Goal: Transaction & Acquisition: Book appointment/travel/reservation

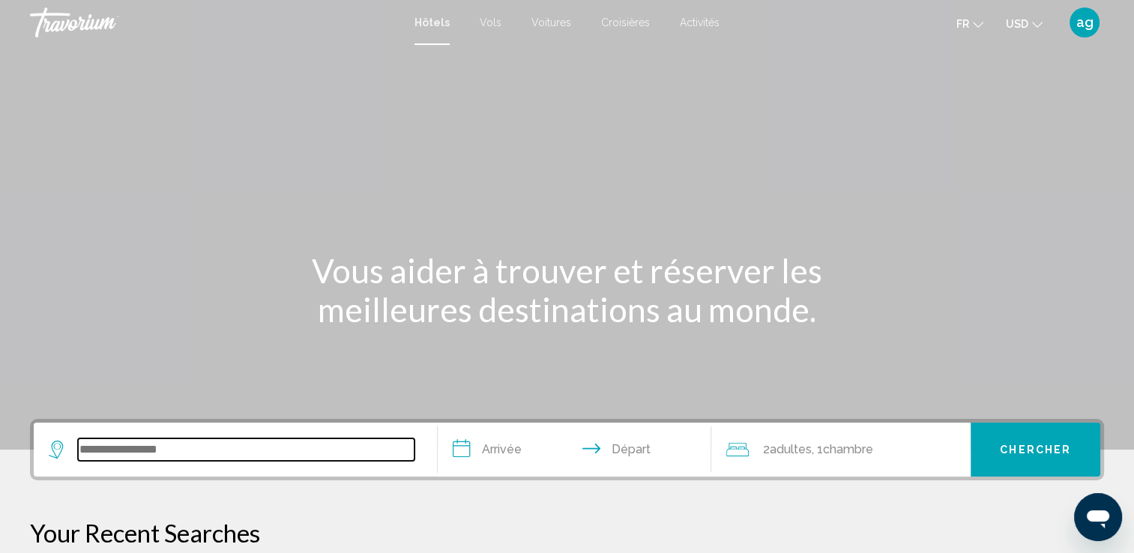
click at [103, 457] on input "Search widget" at bounding box center [246, 450] width 337 height 22
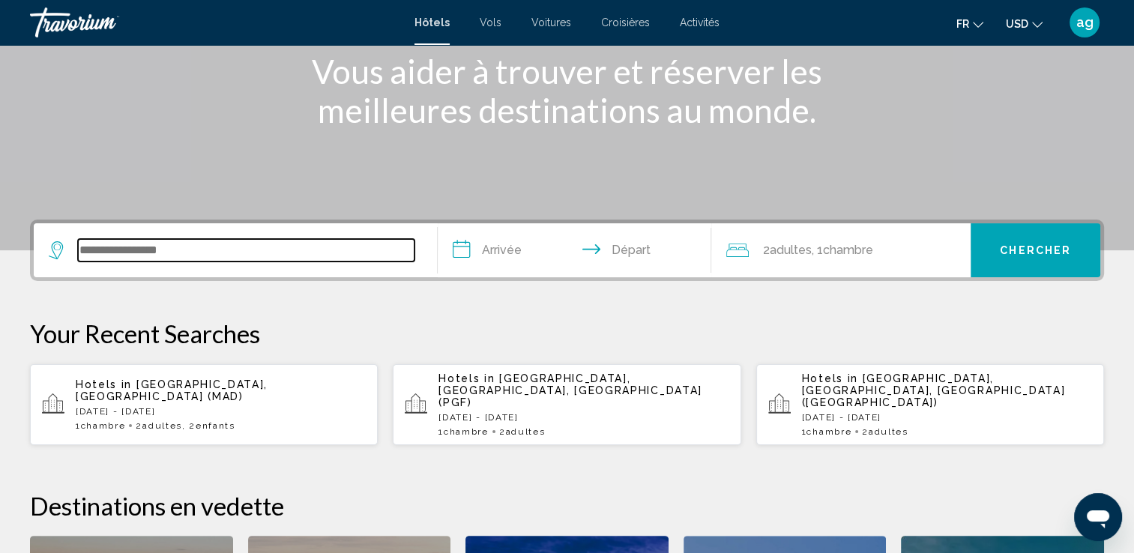
scroll to position [370, 0]
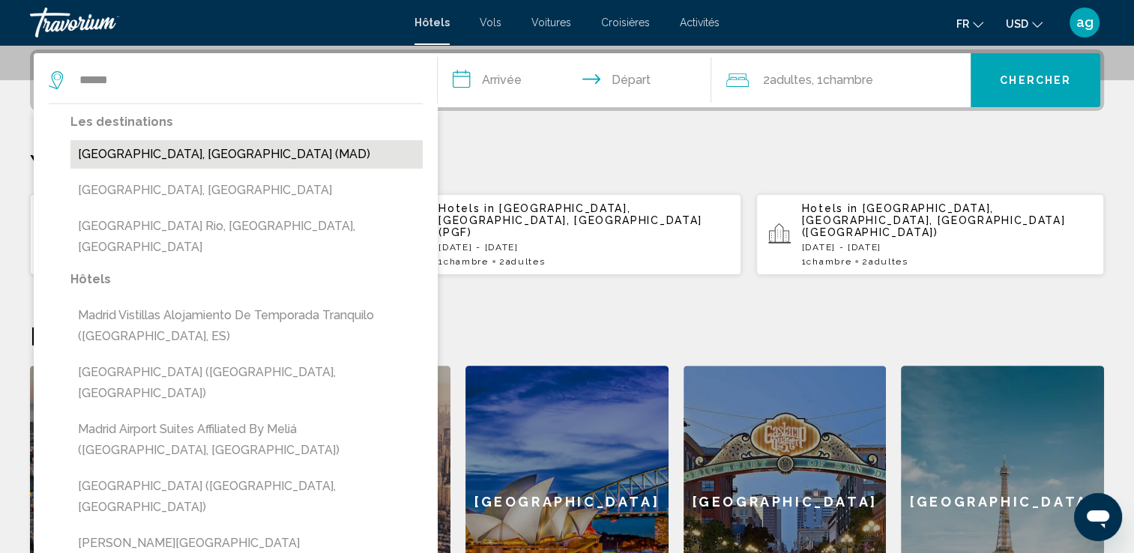
click at [125, 154] on button "[GEOGRAPHIC_DATA], [GEOGRAPHIC_DATA] (MAD)" at bounding box center [246, 154] width 352 height 28
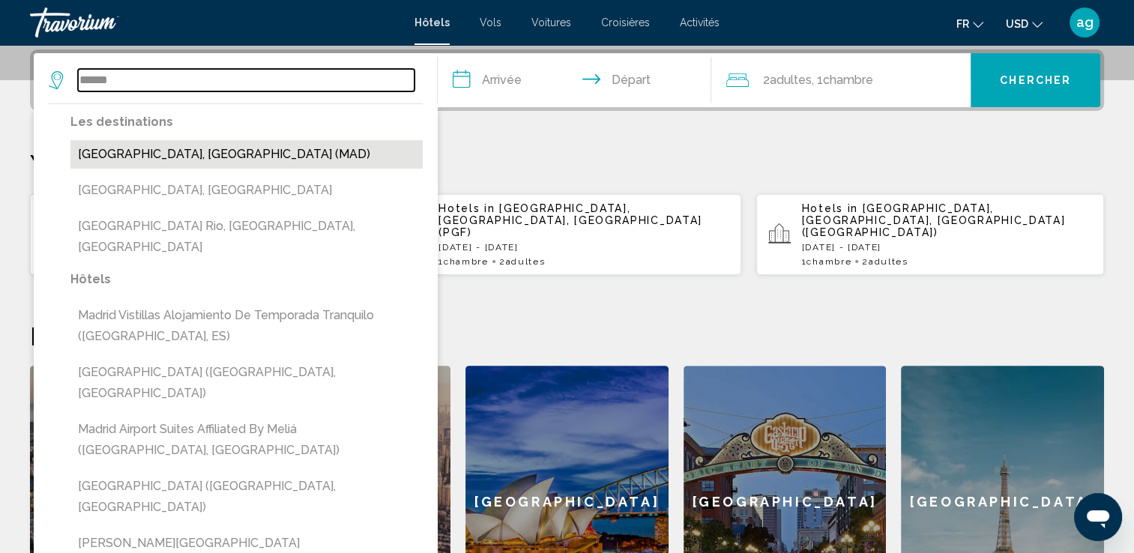
type input "**********"
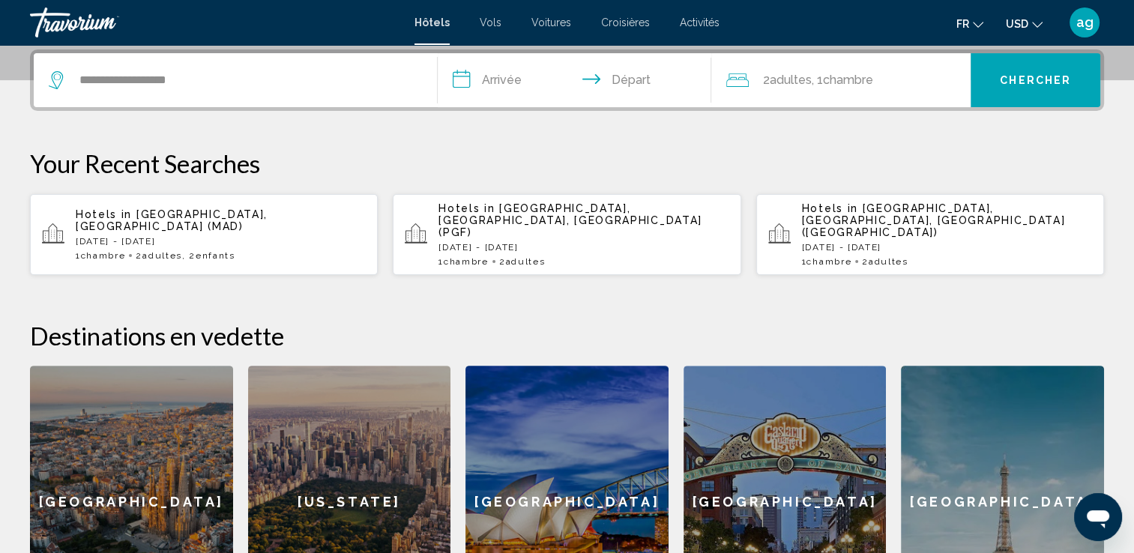
click at [491, 75] on input "**********" at bounding box center [578, 82] width 280 height 58
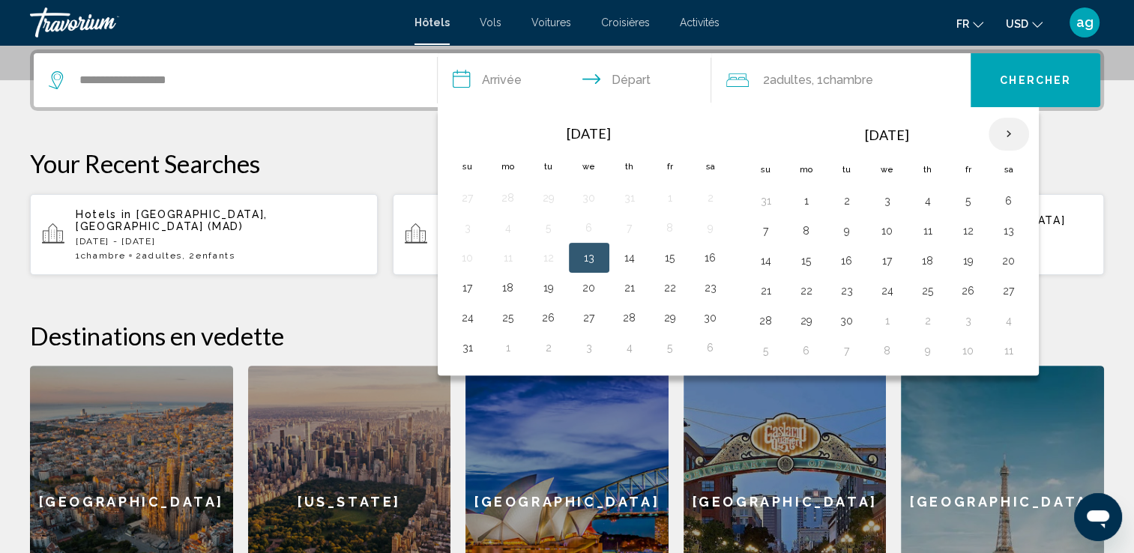
click at [994, 139] on th "Next month" at bounding box center [1009, 134] width 40 height 33
click at [837, 297] on button "23" at bounding box center [847, 290] width 24 height 21
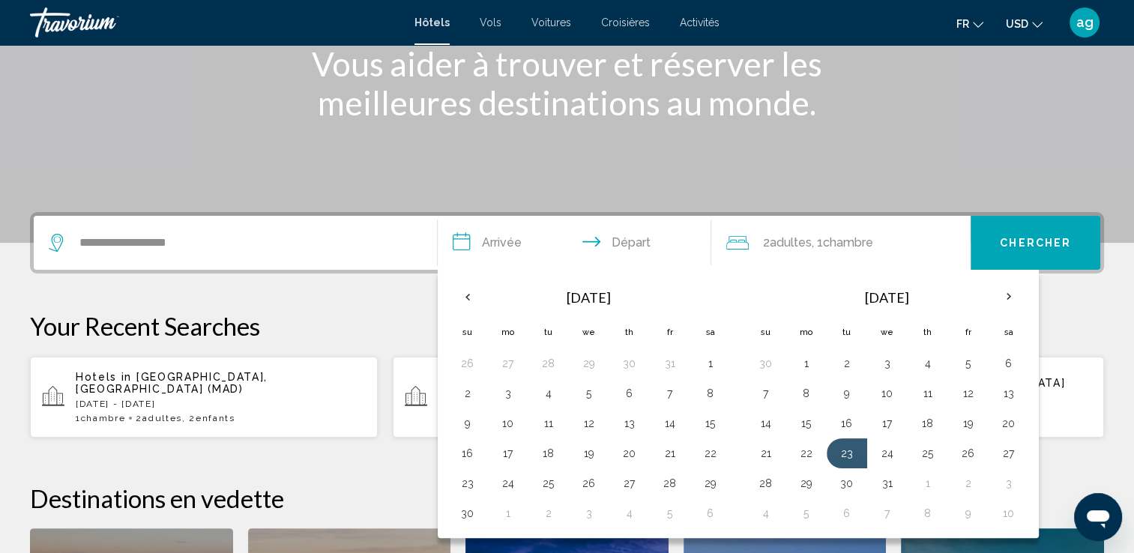
scroll to position [210, 0]
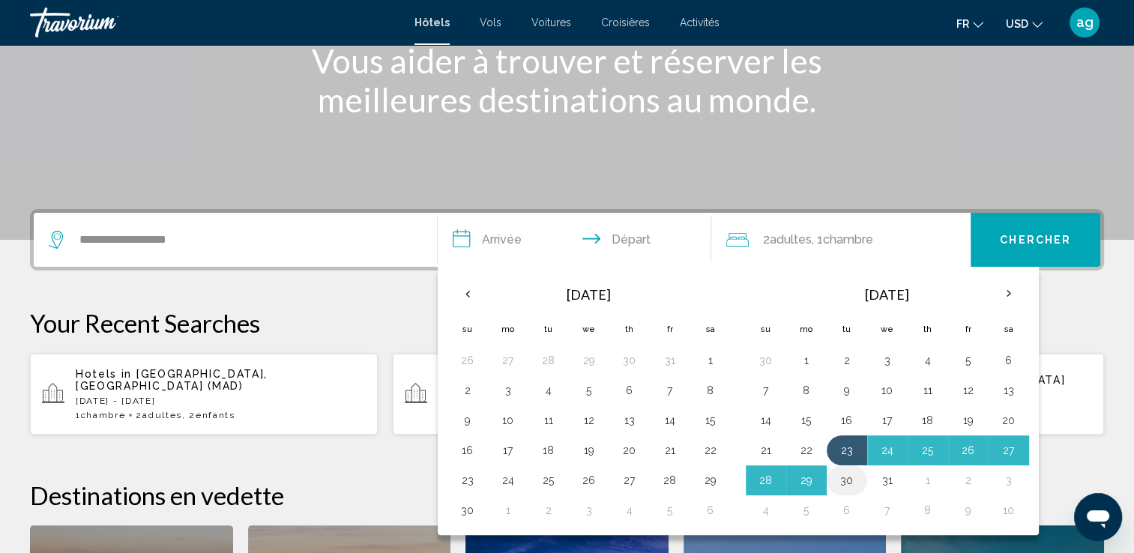
click at [843, 472] on button "30" at bounding box center [847, 480] width 24 height 21
type input "**********"
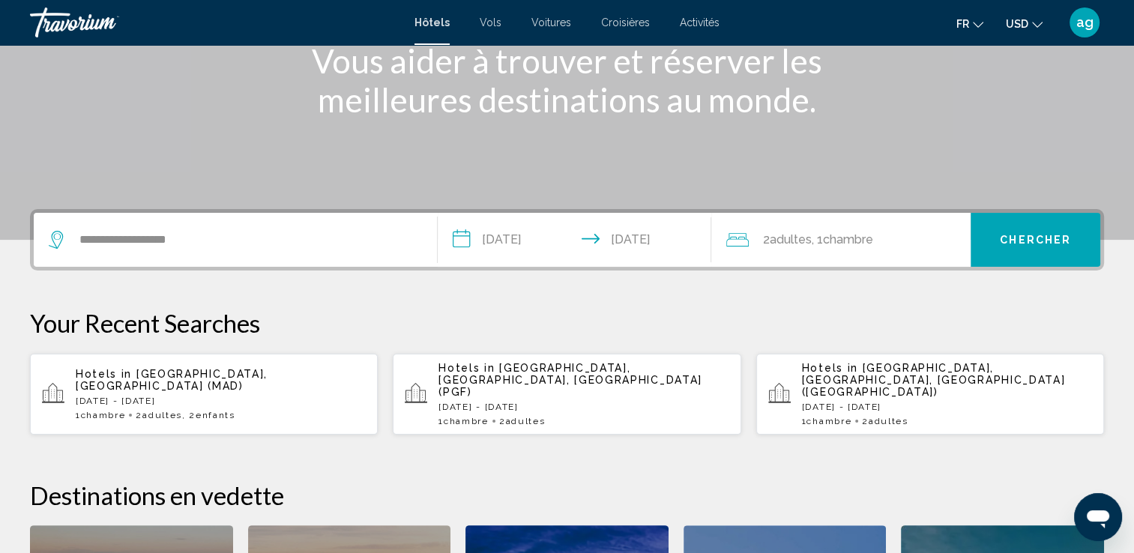
click at [847, 253] on div "2 Adulte Adultes , 1 Chambre pièces" at bounding box center [848, 240] width 244 height 54
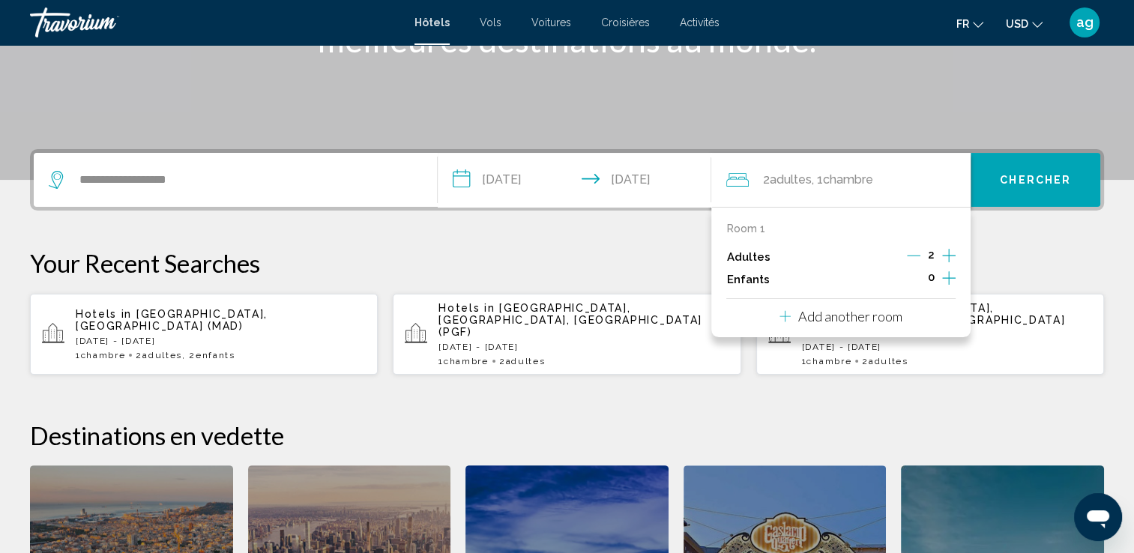
scroll to position [370, 0]
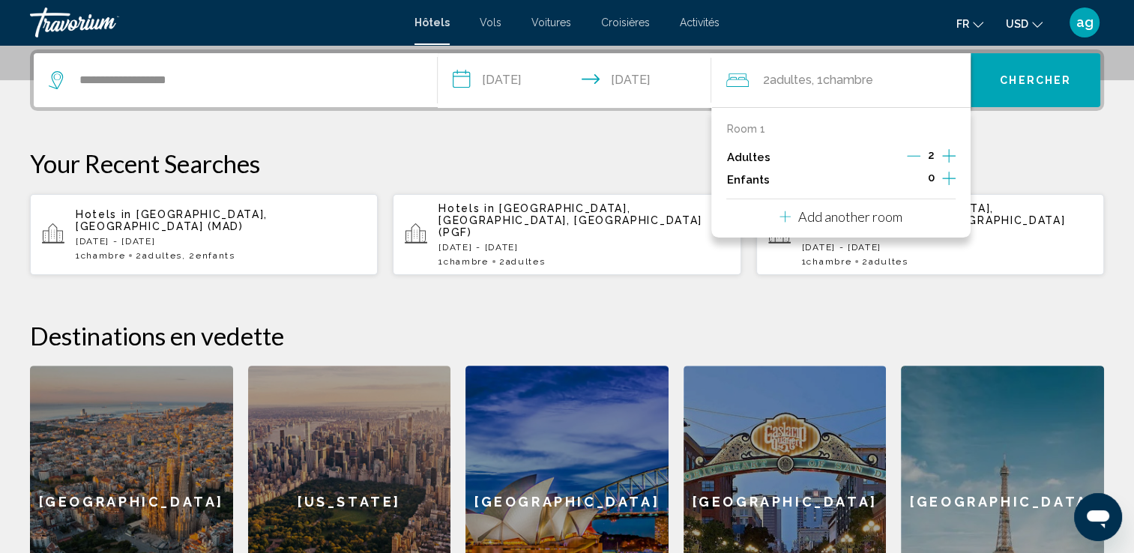
click at [947, 181] on icon "Increment children" at bounding box center [948, 178] width 13 height 18
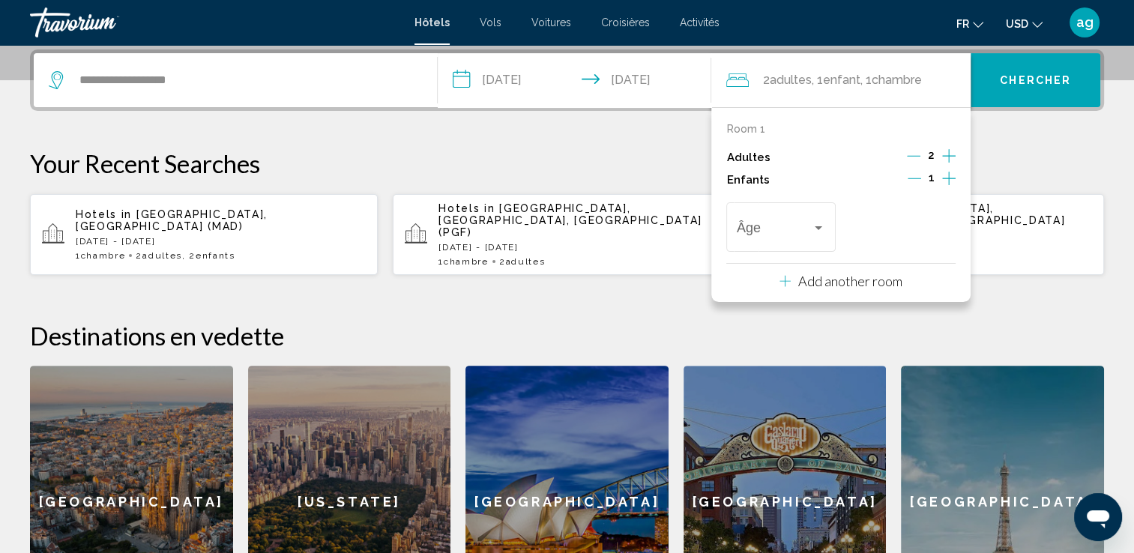
click at [947, 181] on icon "Increment children" at bounding box center [948, 178] width 13 height 18
click at [816, 226] on div "Travelers: 2 adults, 2 children" at bounding box center [818, 228] width 7 height 4
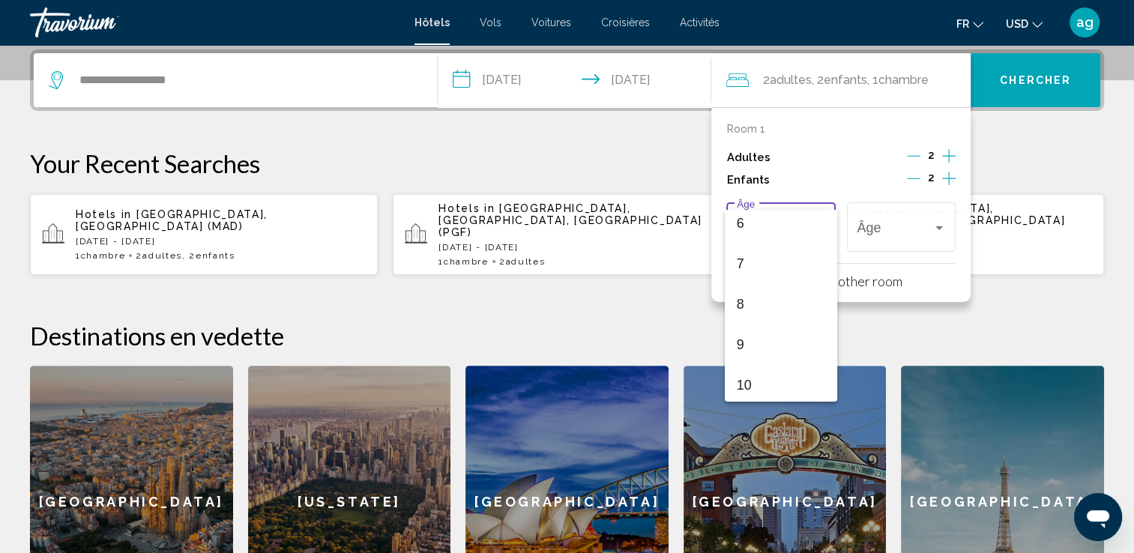
scroll to position [280, 0]
click at [771, 349] on span "10" at bounding box center [781, 355] width 88 height 40
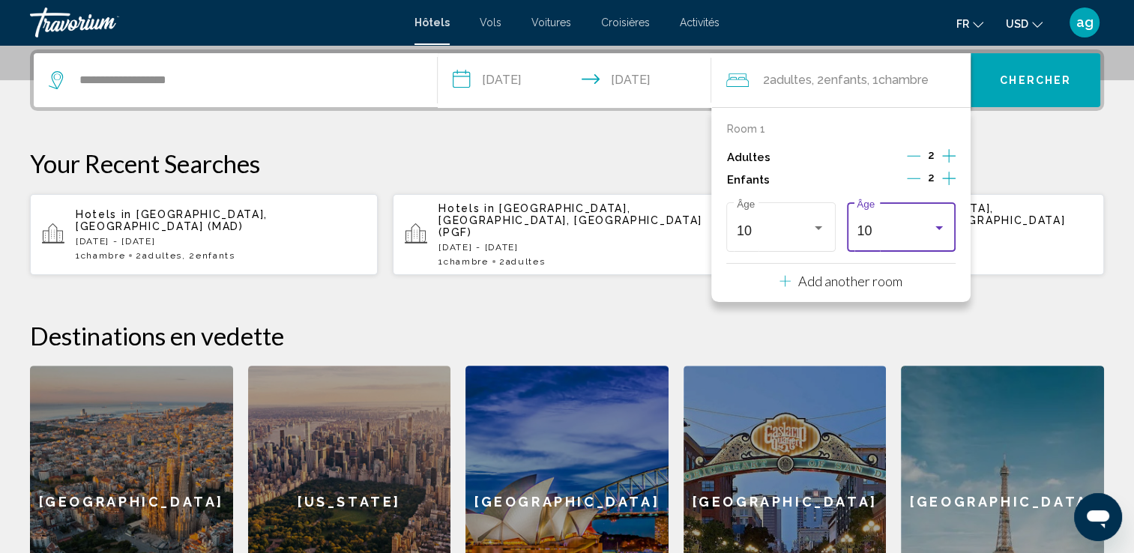
click at [939, 223] on div "Travelers: 2 adults, 2 children" at bounding box center [939, 228] width 13 height 12
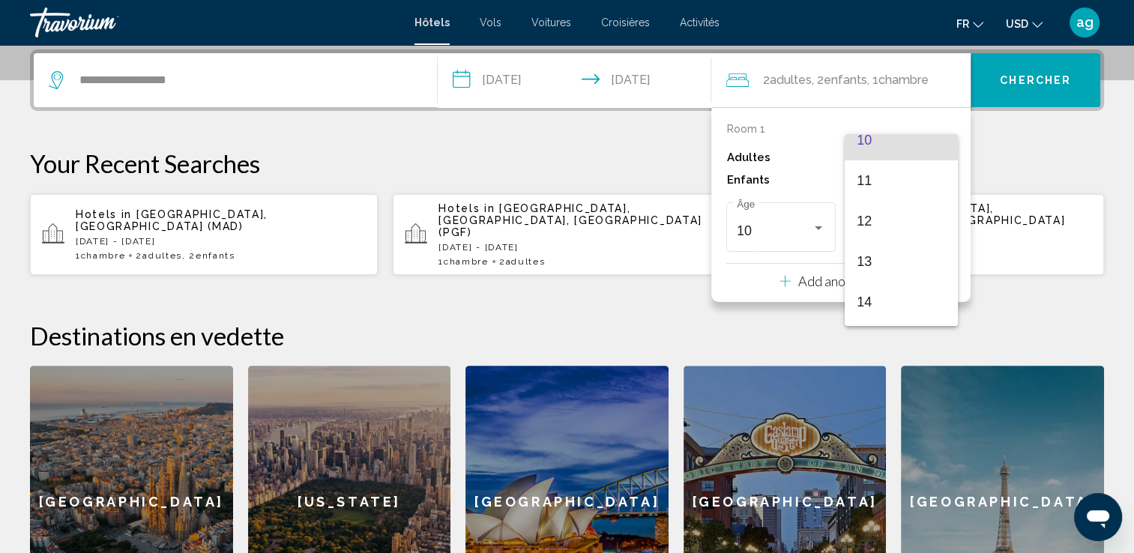
scroll to position [449, 0]
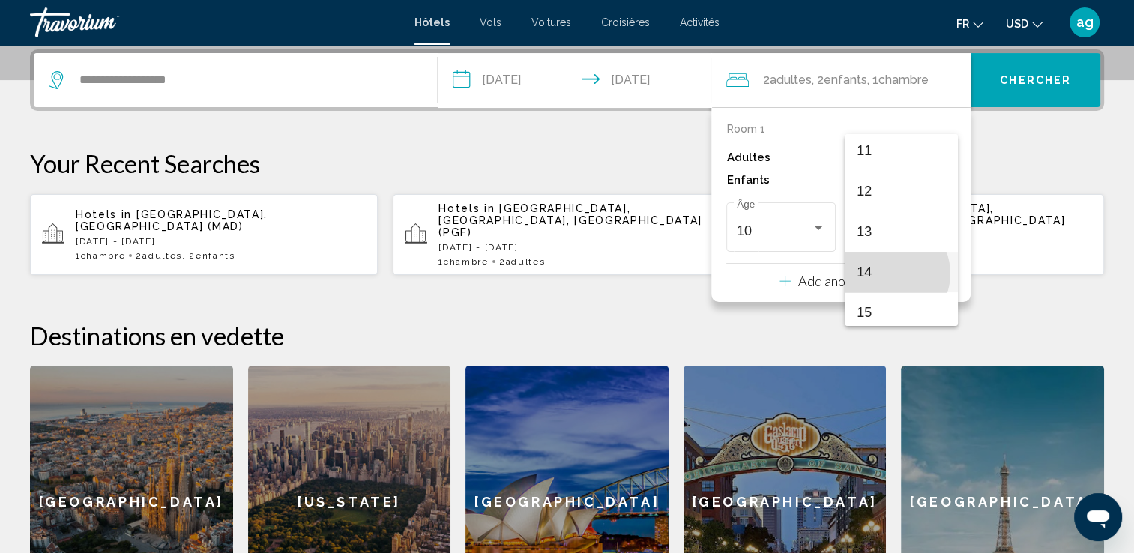
click at [889, 274] on span "14" at bounding box center [901, 272] width 88 height 40
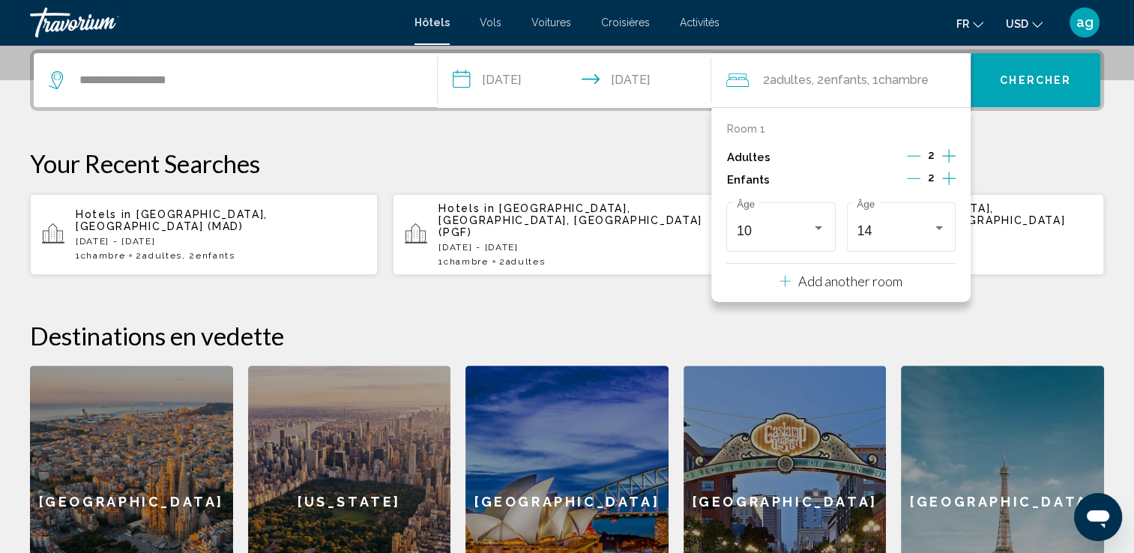
click at [1059, 162] on p "Your Recent Searches" at bounding box center [567, 163] width 1074 height 30
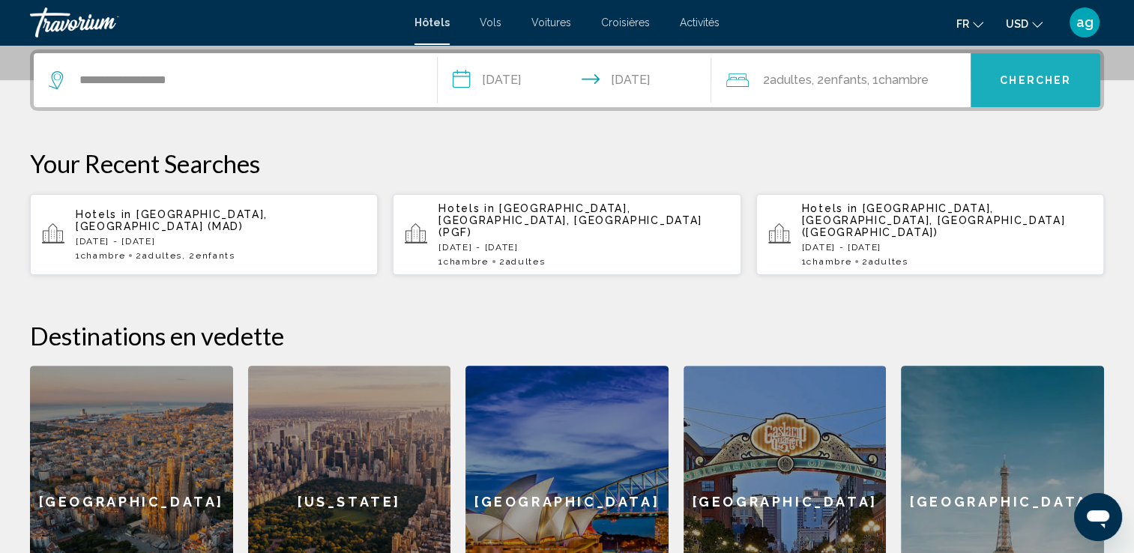
click at [1055, 79] on span "Chercher" at bounding box center [1035, 81] width 71 height 12
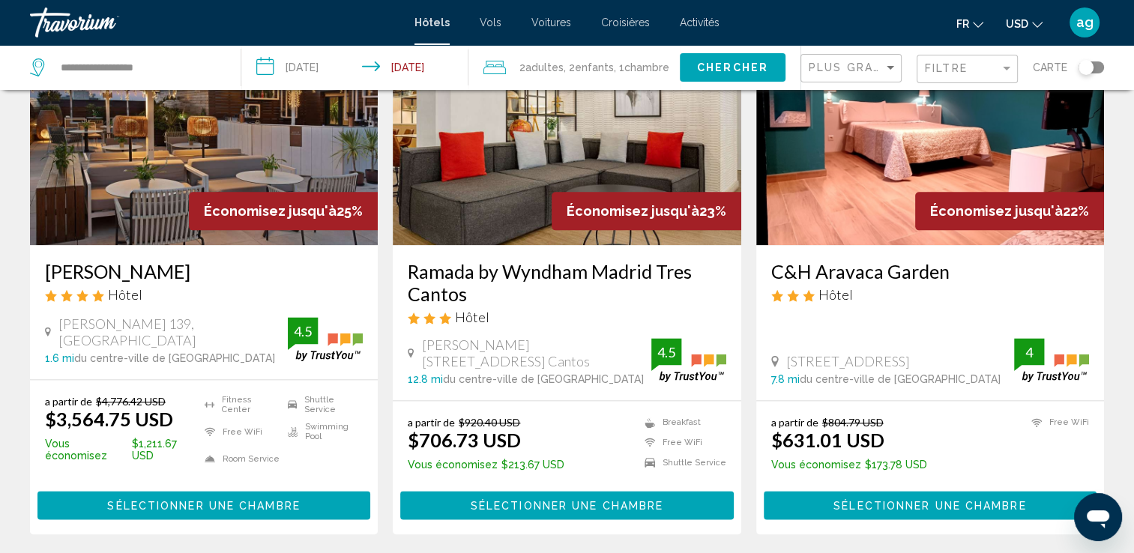
scroll to position [1859, 0]
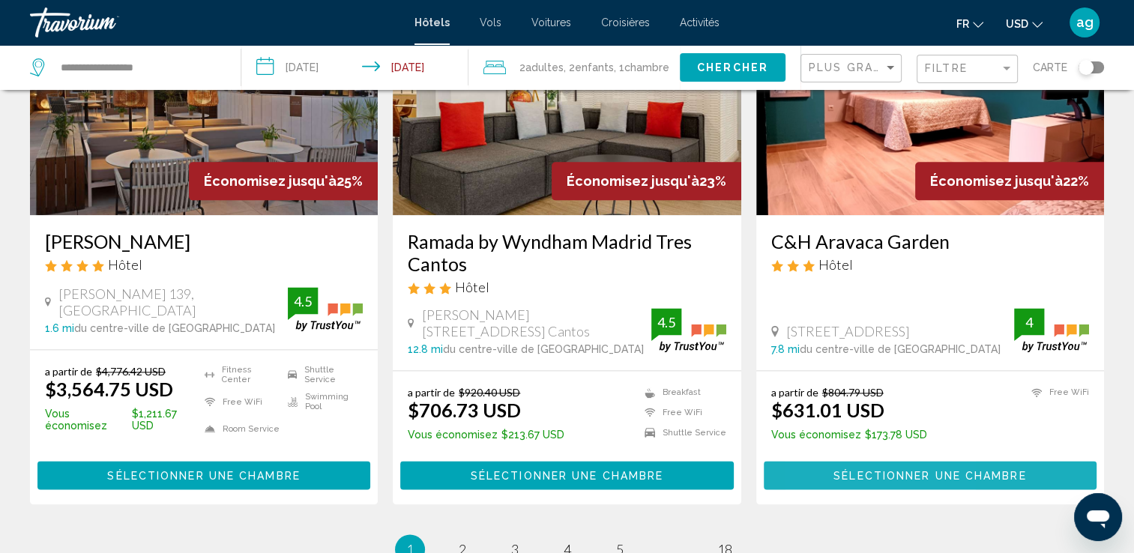
click at [846, 472] on span "Sélectionner une chambre" at bounding box center [930, 476] width 193 height 12
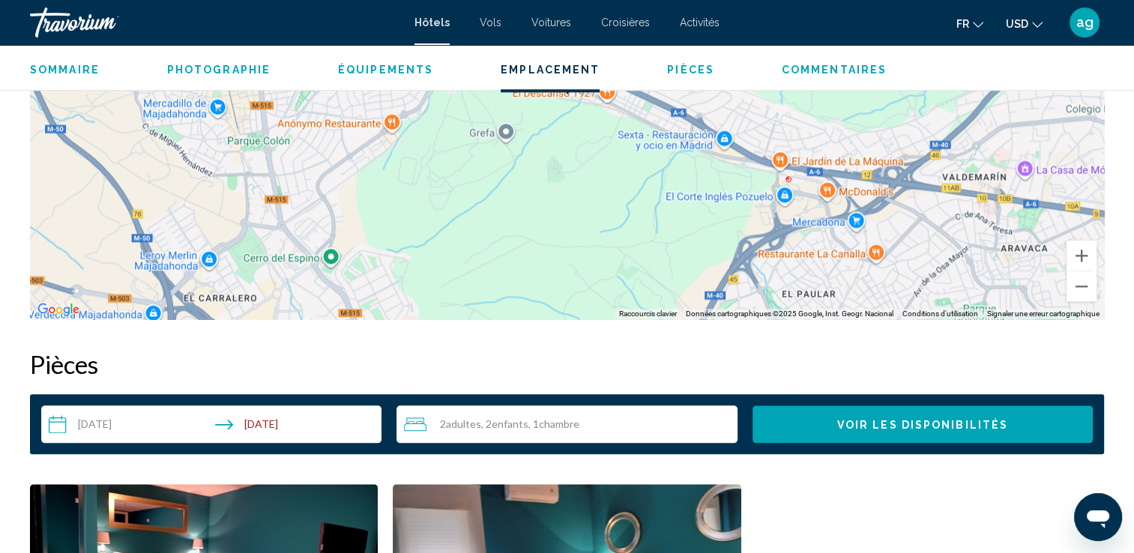
scroll to position [1495, 0]
